Goal: Task Accomplishment & Management: Manage account settings

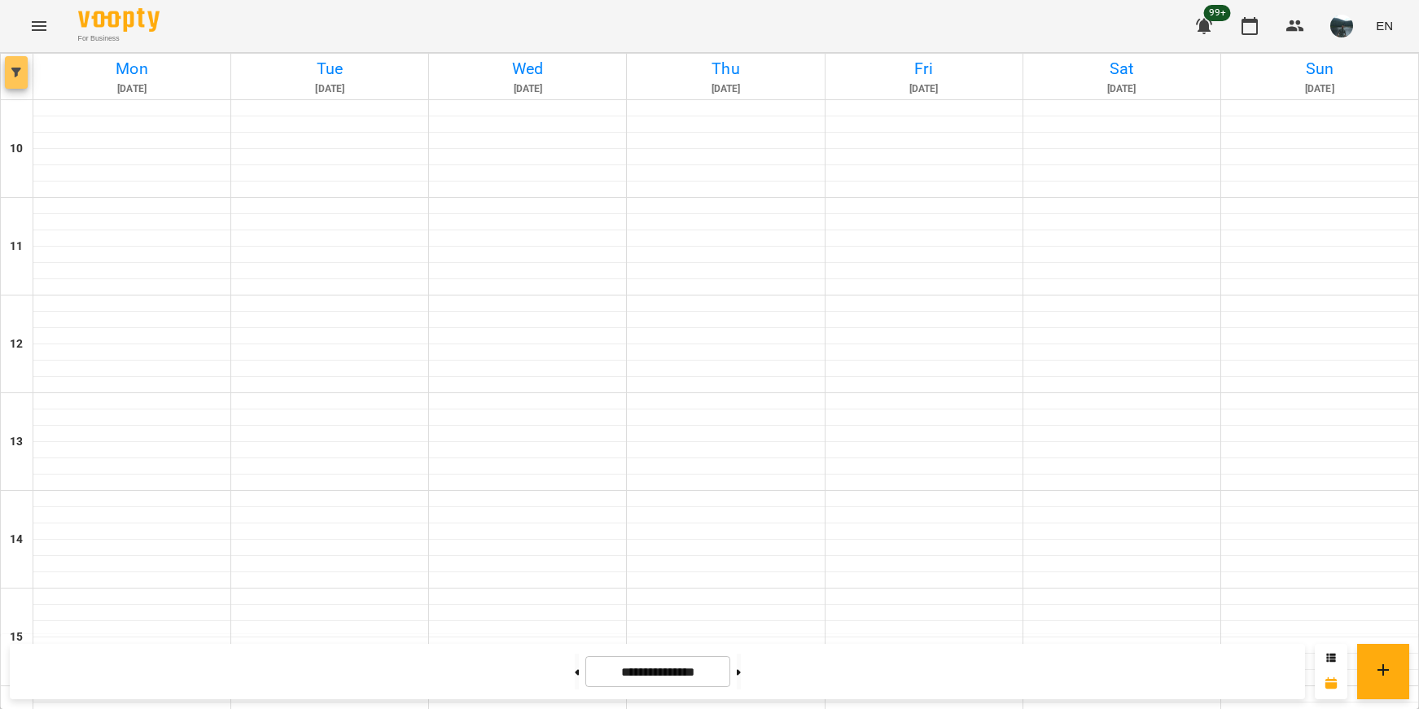
click at [20, 71] on icon "button" at bounding box center [16, 73] width 10 height 10
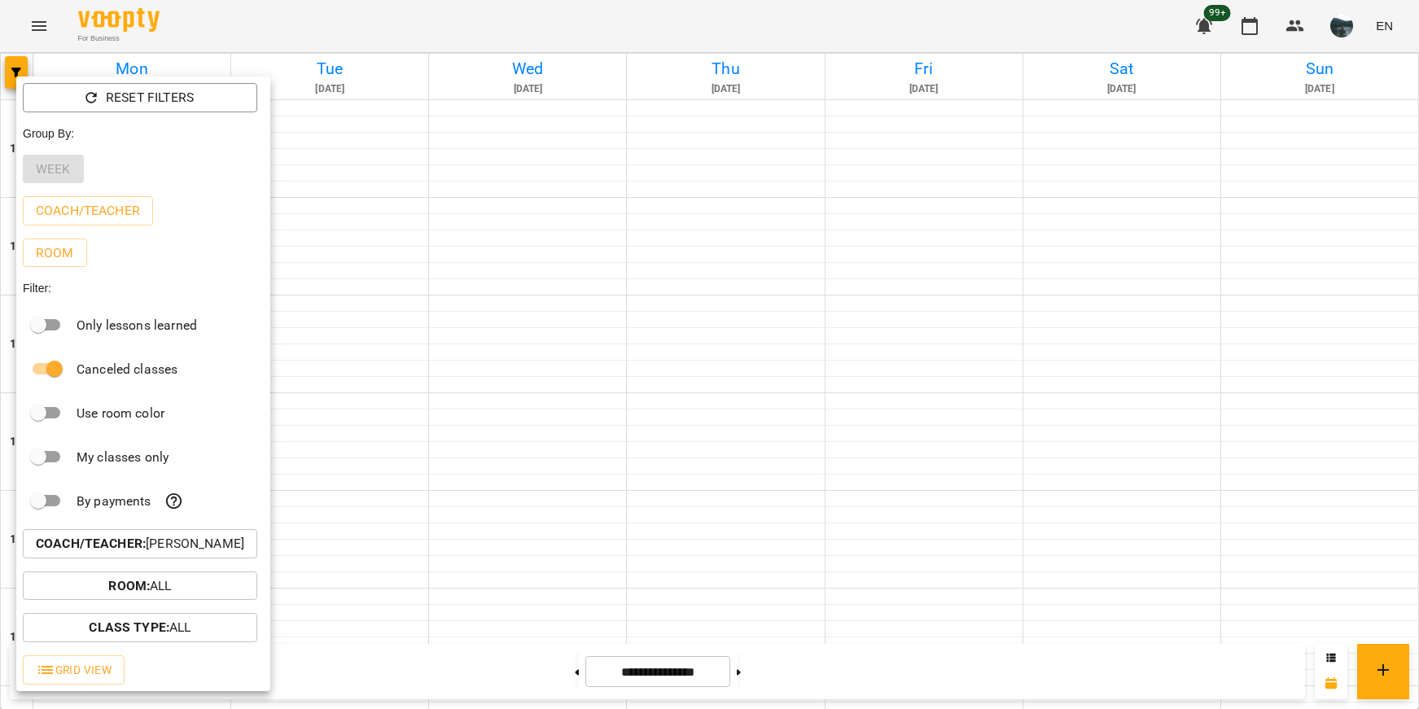
click at [184, 559] on button "Coach/Teacher : [PERSON_NAME]" at bounding box center [140, 543] width 235 height 29
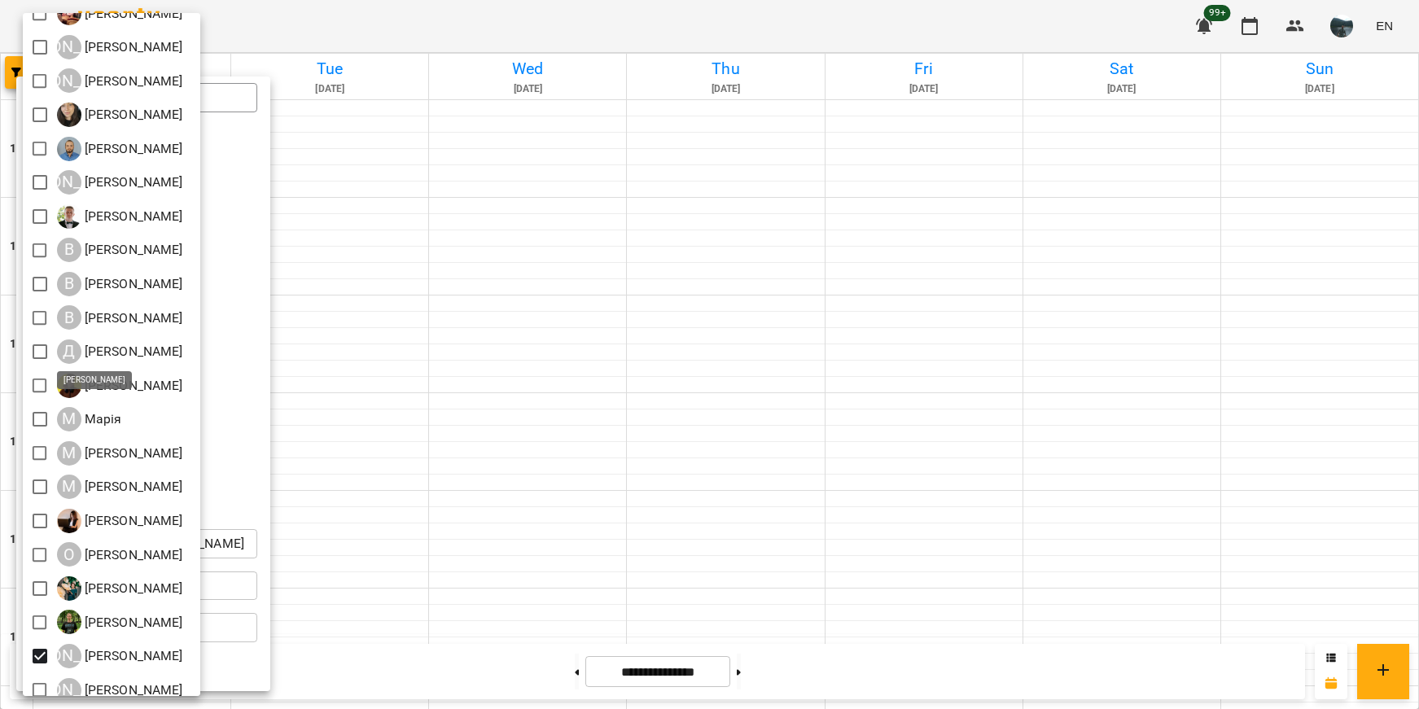
scroll to position [107, 0]
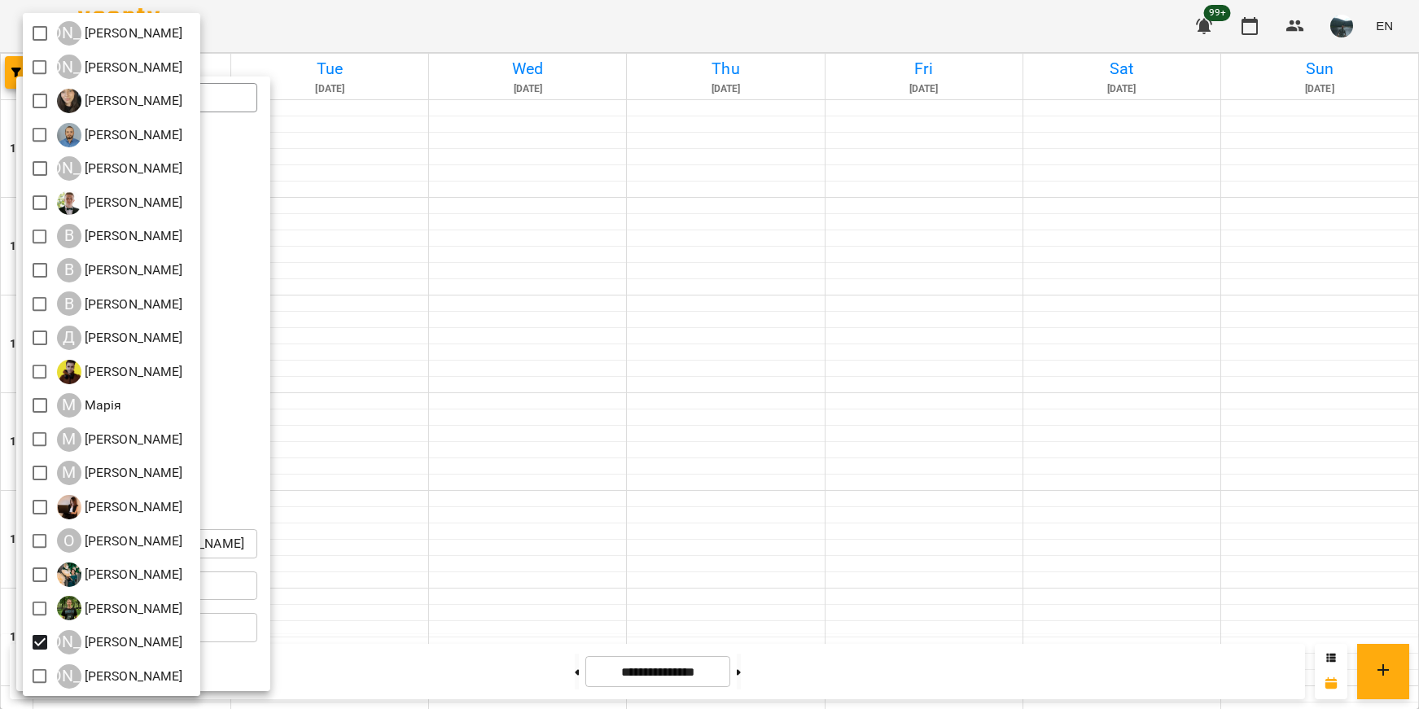
click at [470, 566] on div at bounding box center [709, 354] width 1419 height 709
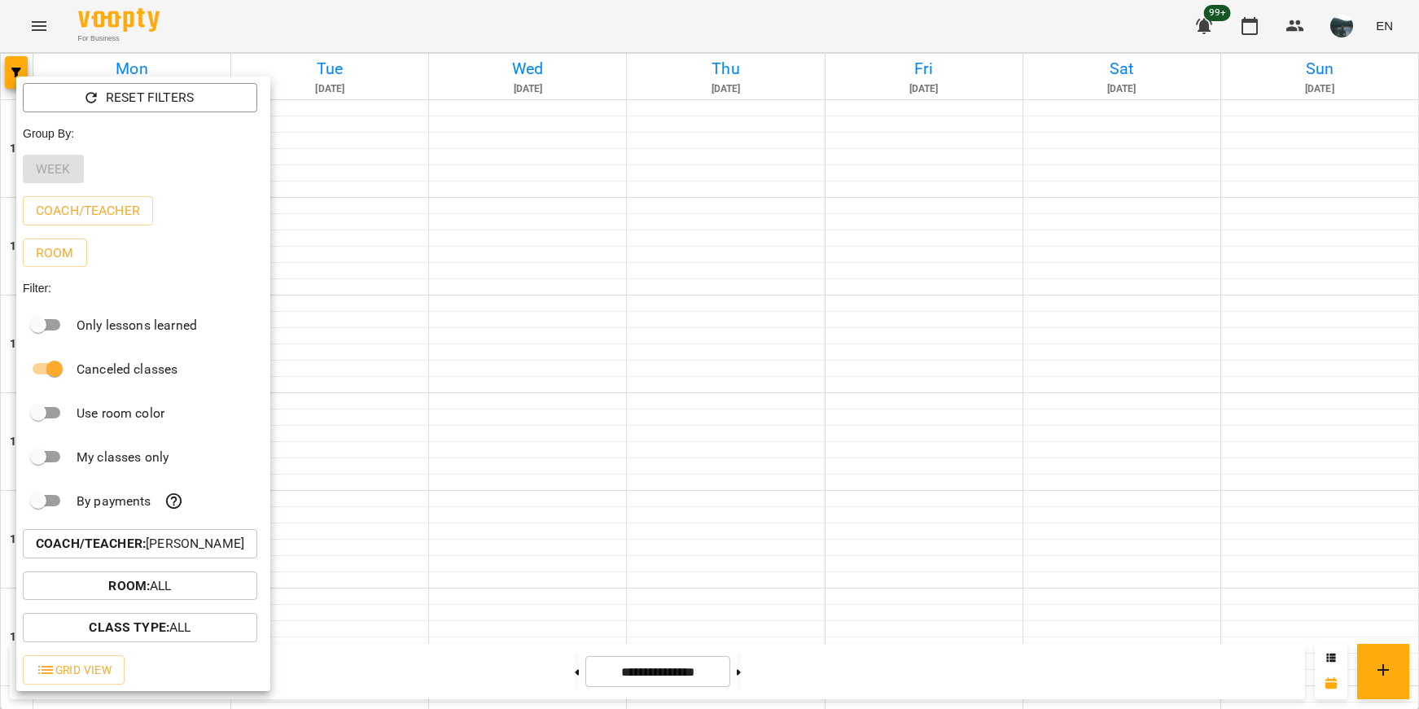
click at [487, 561] on div at bounding box center [709, 354] width 1419 height 709
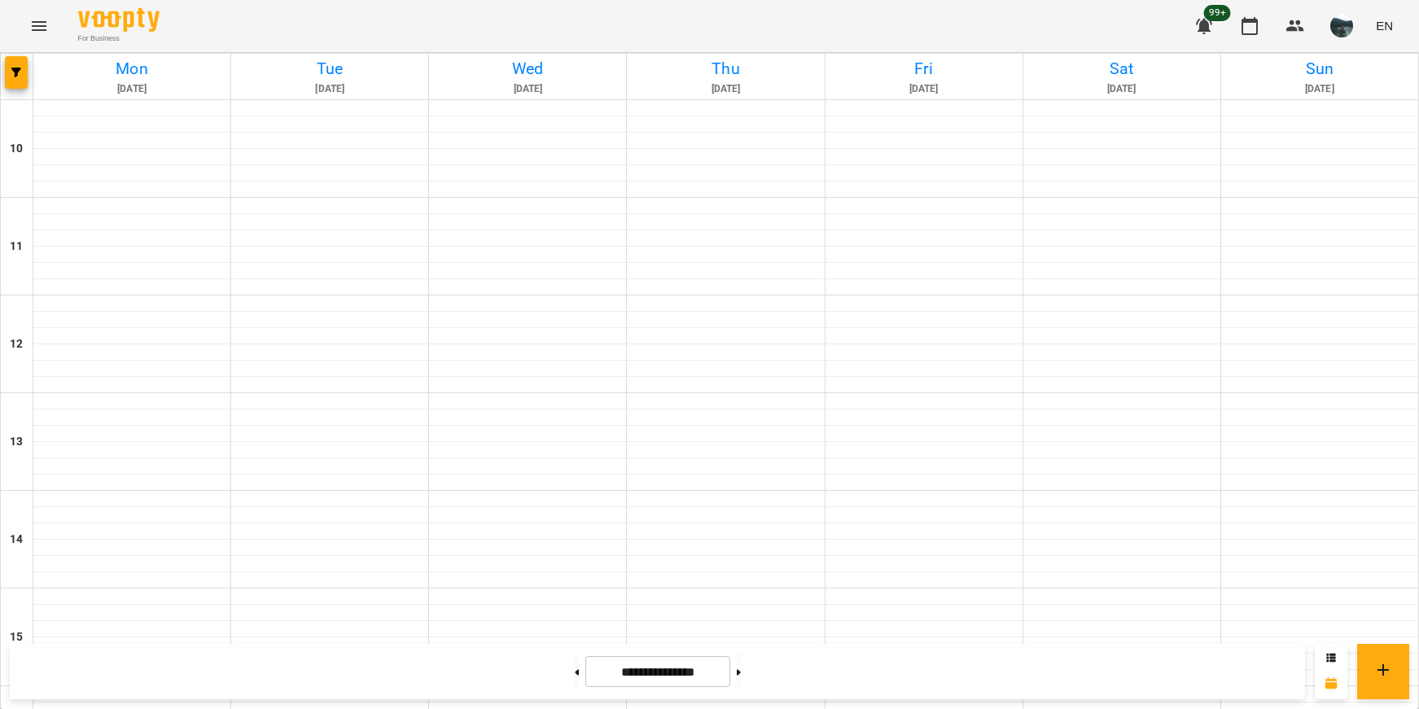
scroll to position [653, 0]
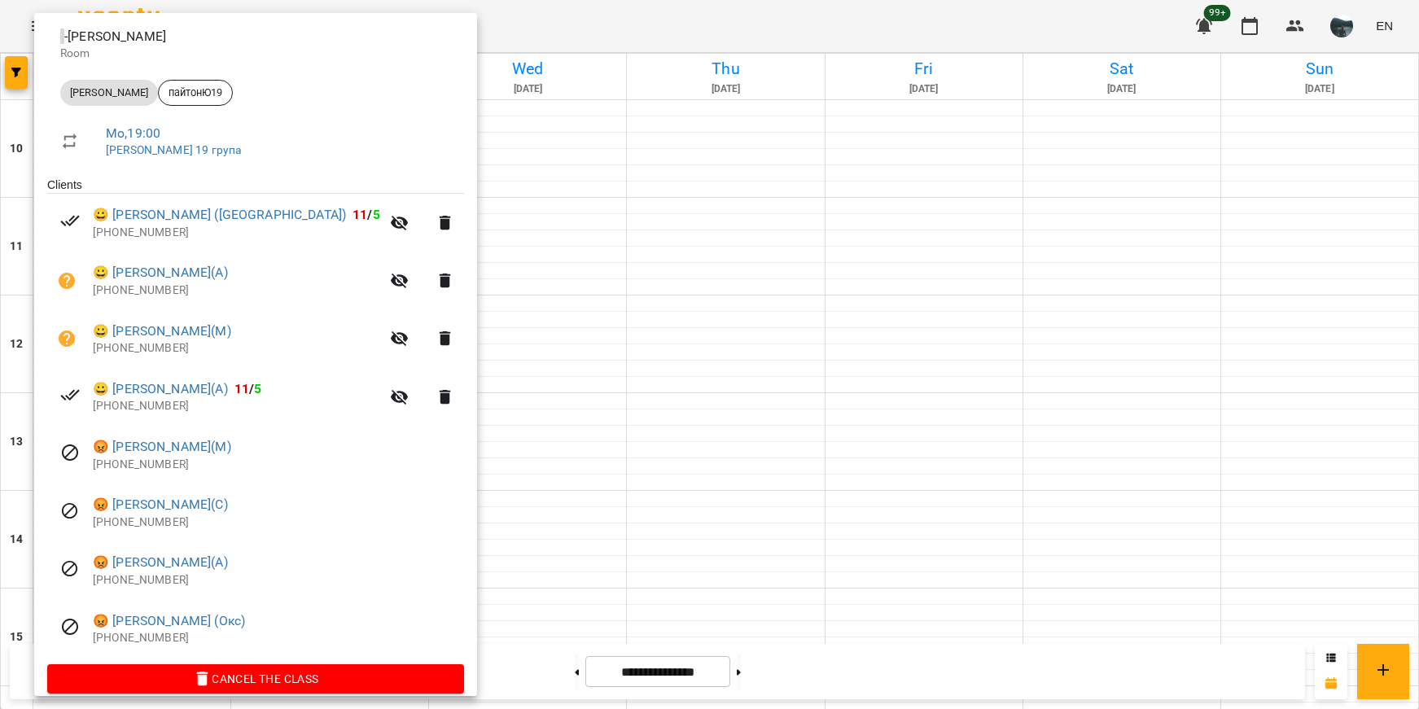
scroll to position [205, 0]
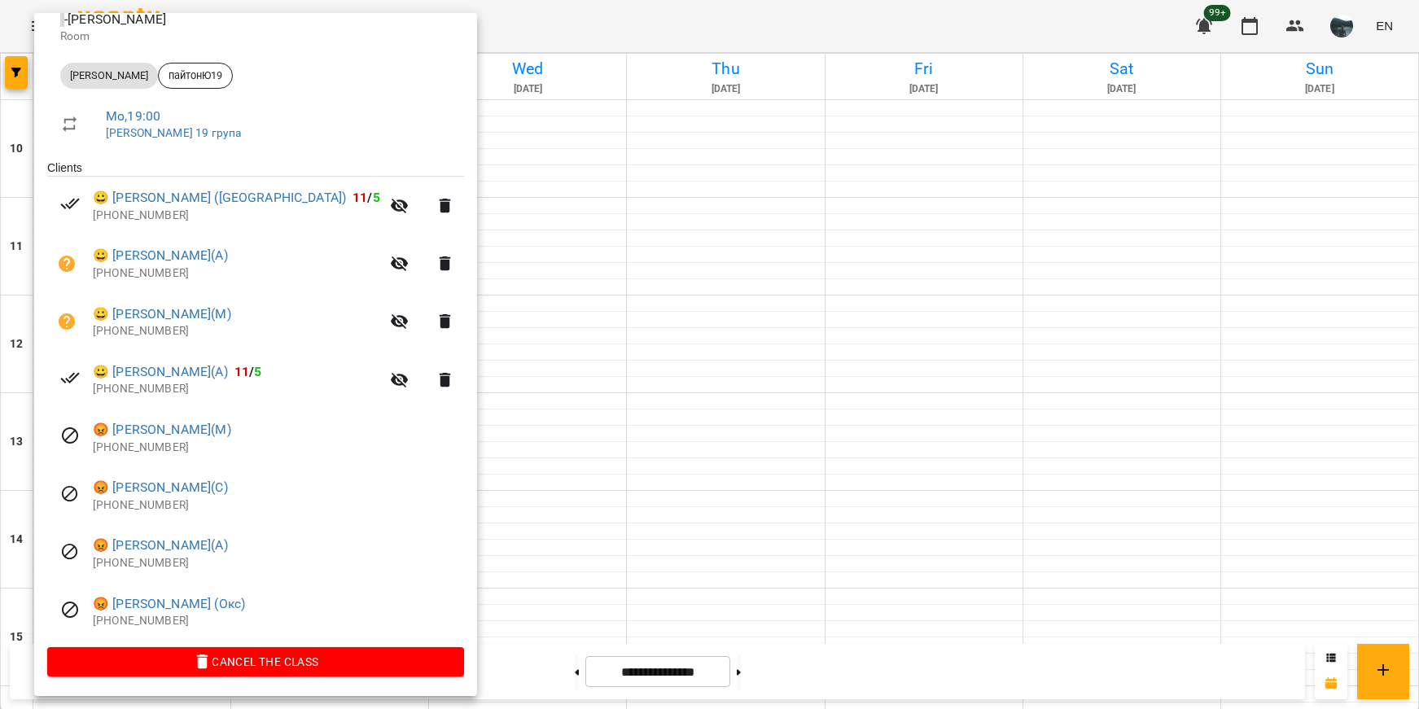
click at [681, 457] on div at bounding box center [709, 354] width 1419 height 709
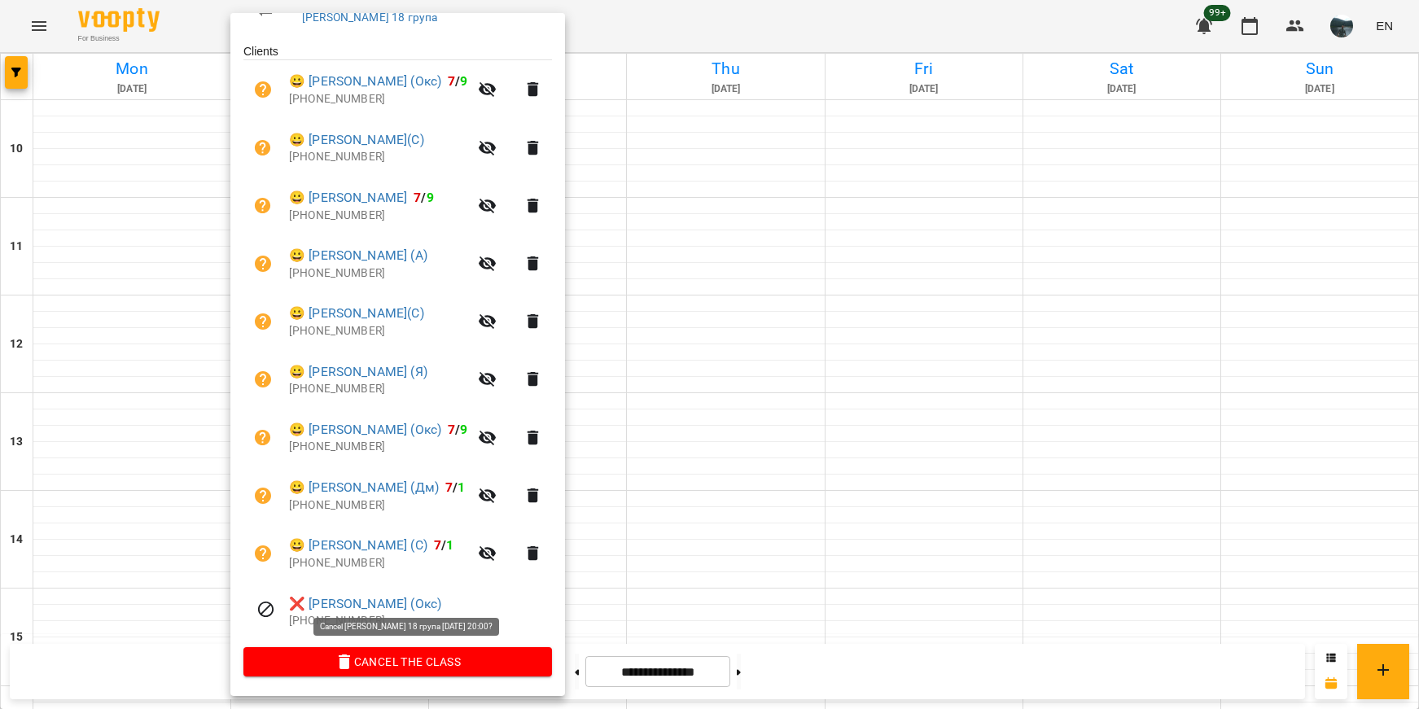
scroll to position [322, 0]
click at [732, 637] on div at bounding box center [709, 354] width 1419 height 709
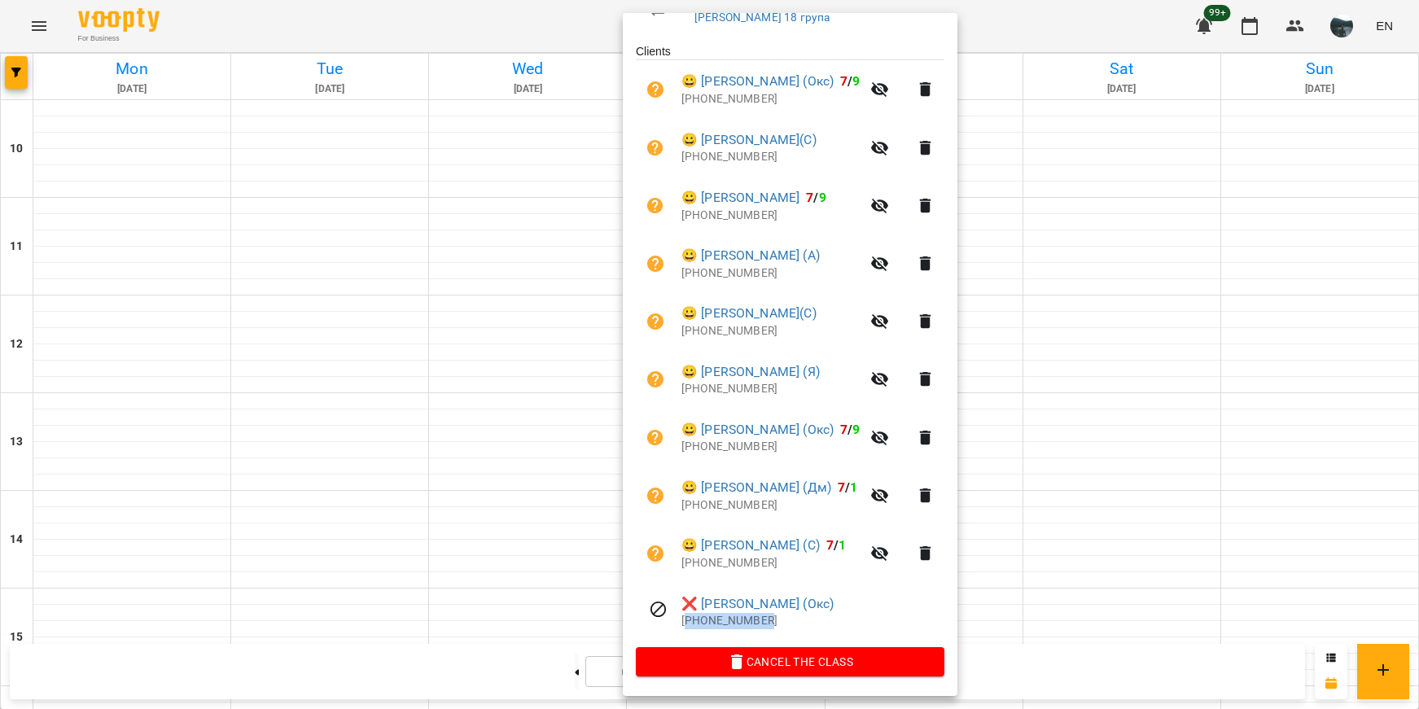
drag, startPoint x: 788, startPoint y: 620, endPoint x: 686, endPoint y: 621, distance: 102.6
click at [686, 621] on p "[PHONE_NUMBER]" at bounding box center [813, 621] width 263 height 16
copy p "380962555526"
click at [958, 613] on div "[PERSON_NAME] - [PERSON_NAME] [PERSON_NAME] пайтонЮ18 Th , 20:00 [PERSON_NAME] …" at bounding box center [790, 256] width 335 height 879
click at [1082, 540] on div at bounding box center [709, 354] width 1419 height 709
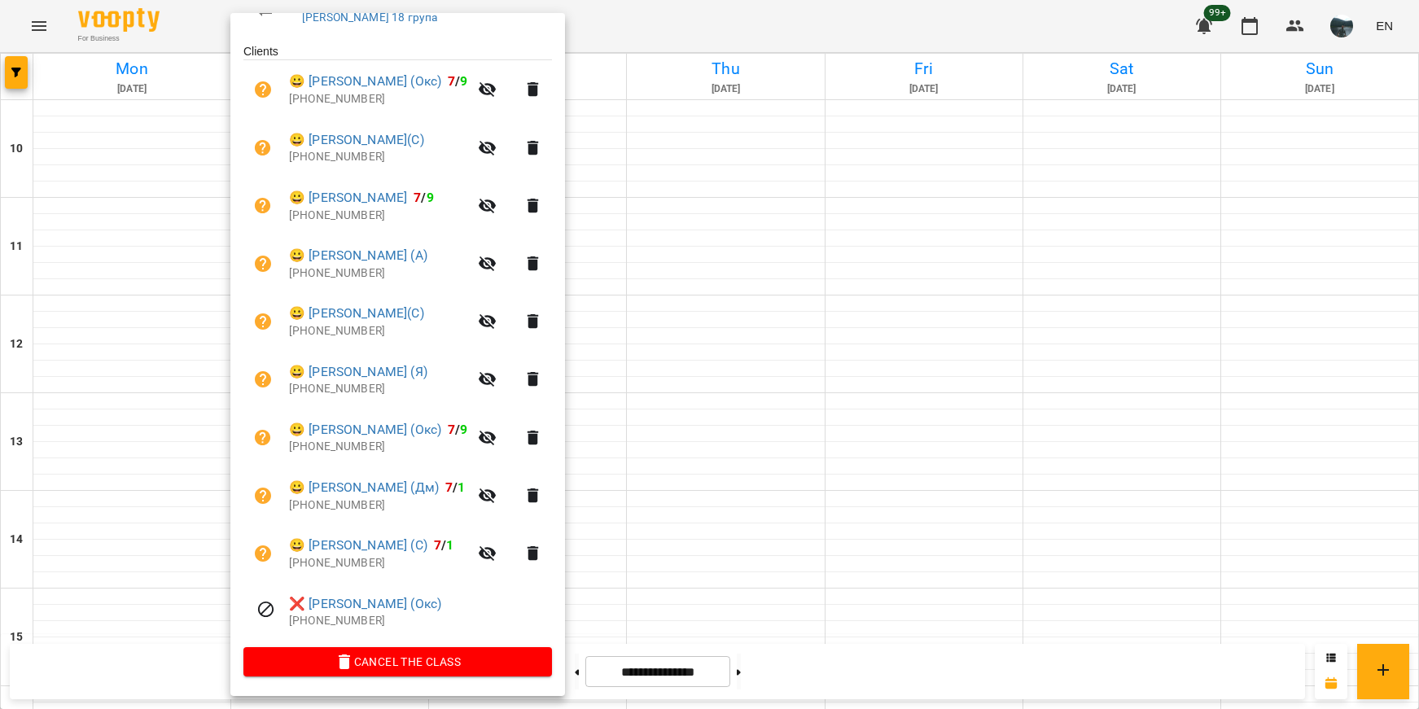
click at [1159, 550] on div at bounding box center [709, 354] width 1419 height 709
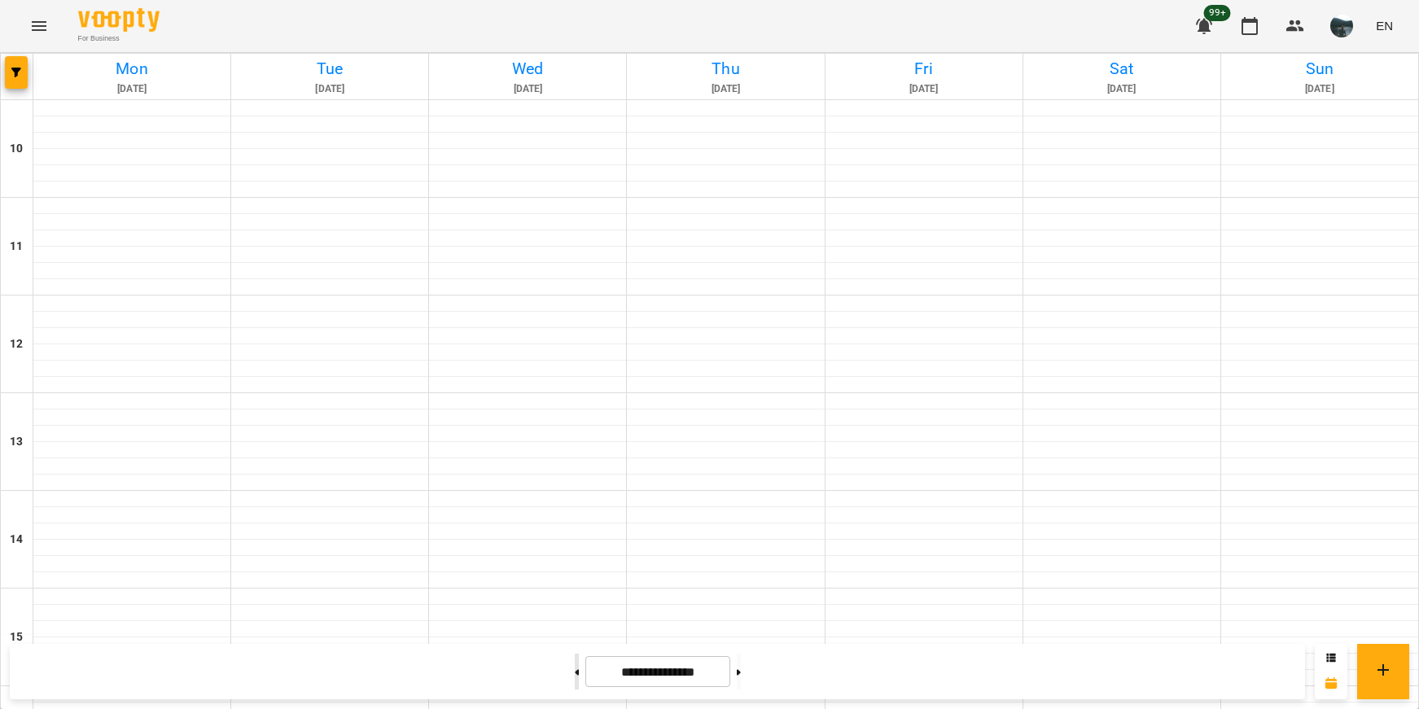
click at [575, 680] on button at bounding box center [577, 672] width 4 height 36
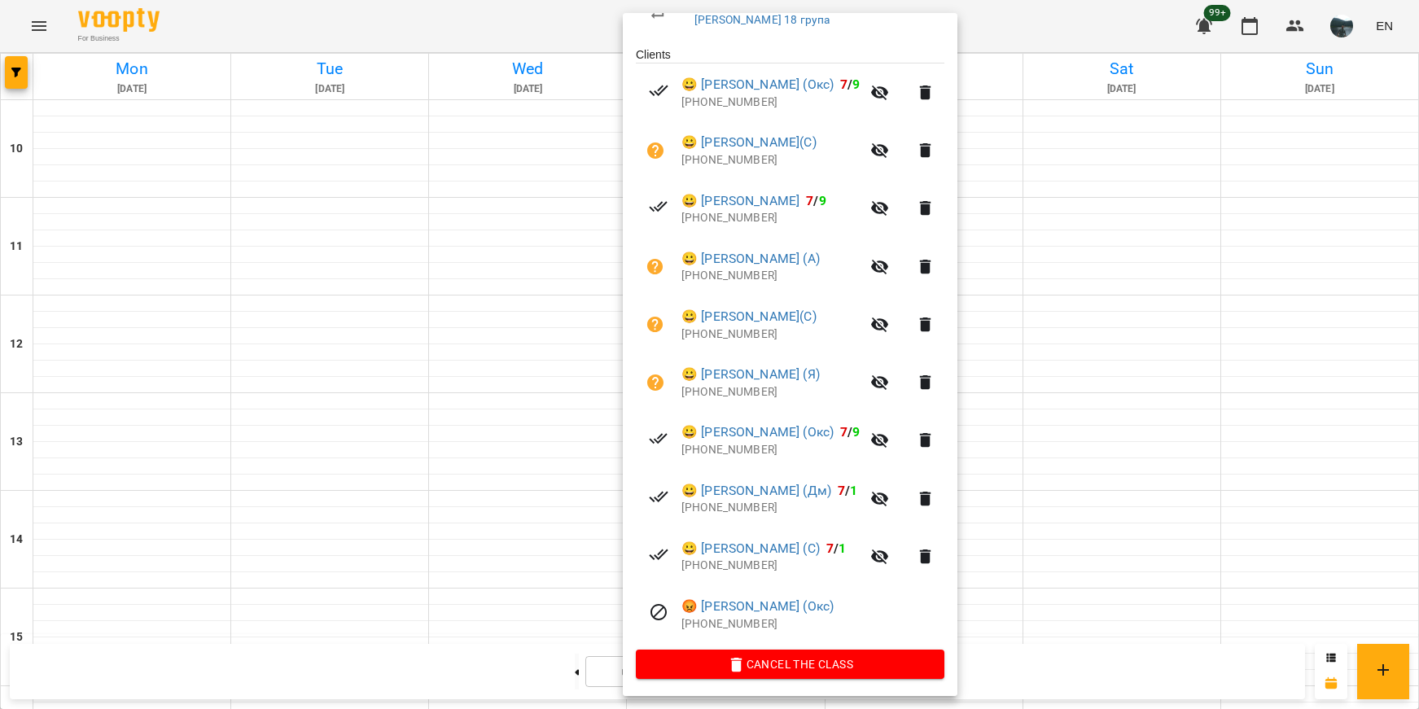
scroll to position [321, 0]
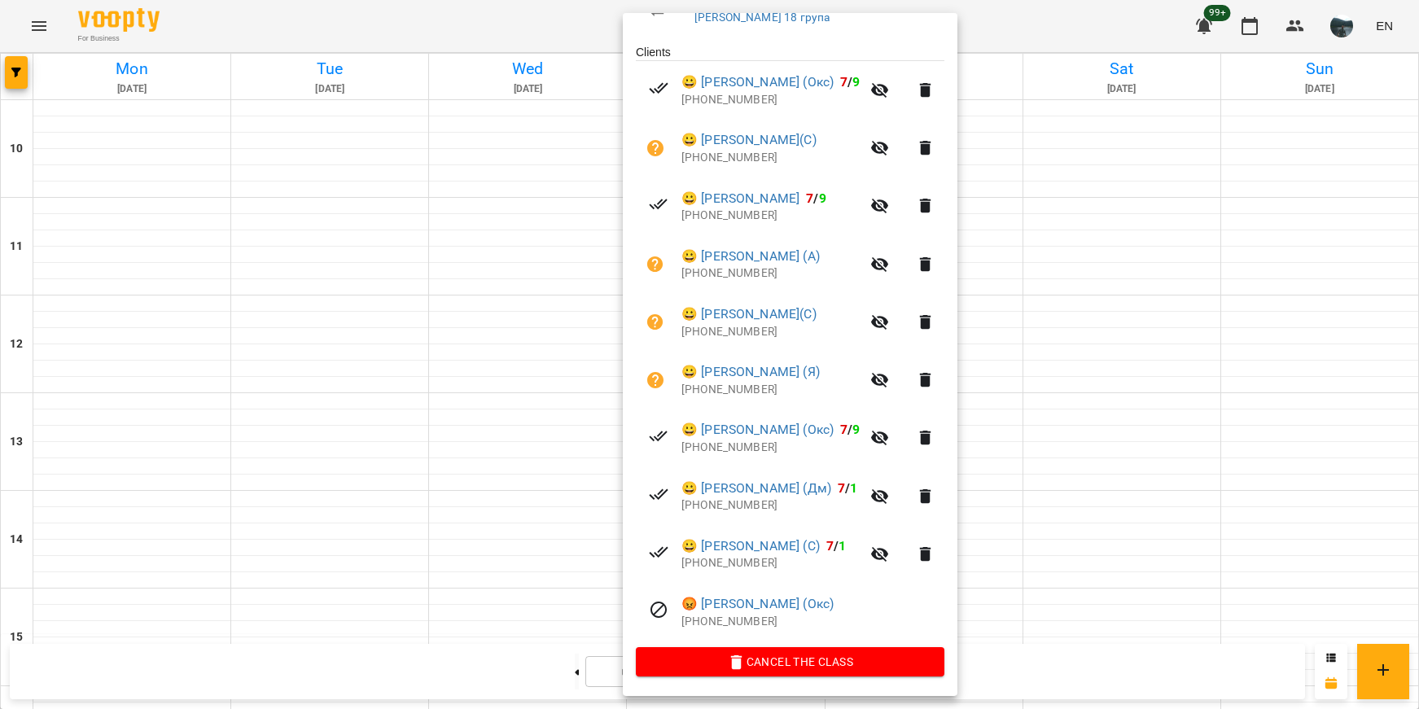
drag, startPoint x: 293, startPoint y: 498, endPoint x: 304, endPoint y: 491, distance: 12.9
click at [293, 498] on div at bounding box center [709, 354] width 1419 height 709
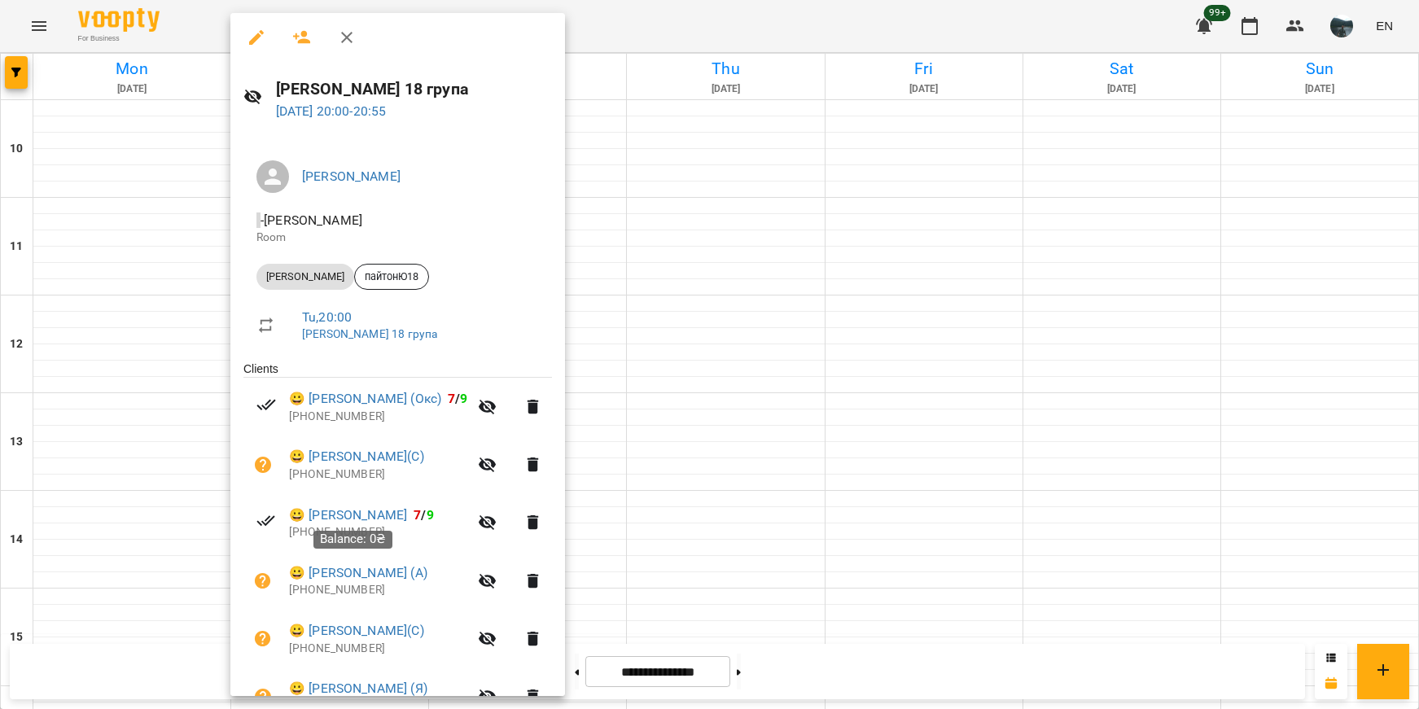
scroll to position [0, 0]
click at [944, 651] on div at bounding box center [709, 354] width 1419 height 709
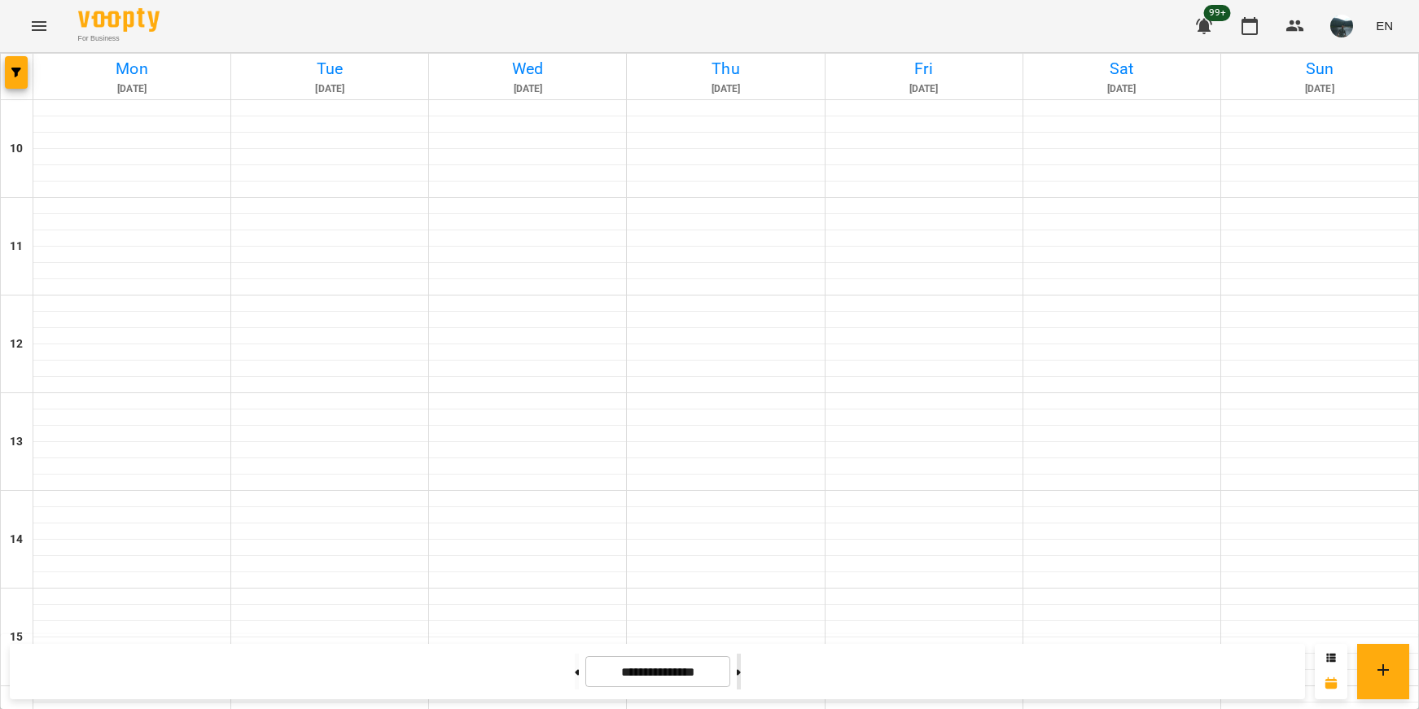
click at [741, 661] on button at bounding box center [739, 672] width 4 height 36
type input "**********"
